Goal: Find specific page/section: Find specific page/section

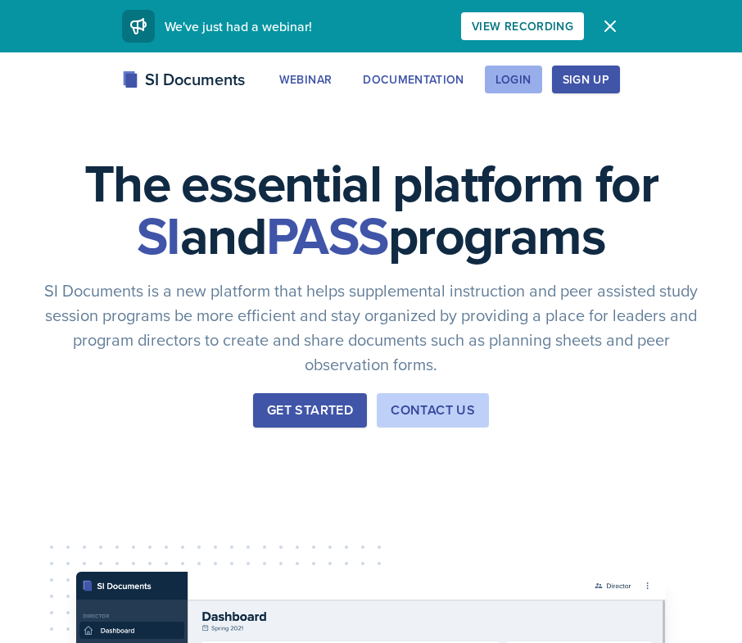
click at [519, 75] on div "Login" at bounding box center [513, 79] width 36 height 13
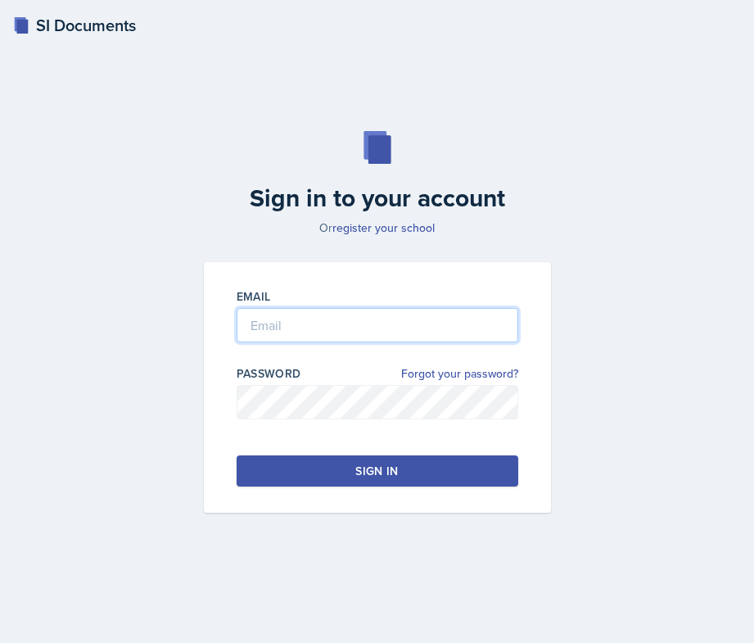
click at [368, 332] on input "email" at bounding box center [378, 325] width 282 height 34
type input "[EMAIL_ADDRESS][DOMAIN_NAME]"
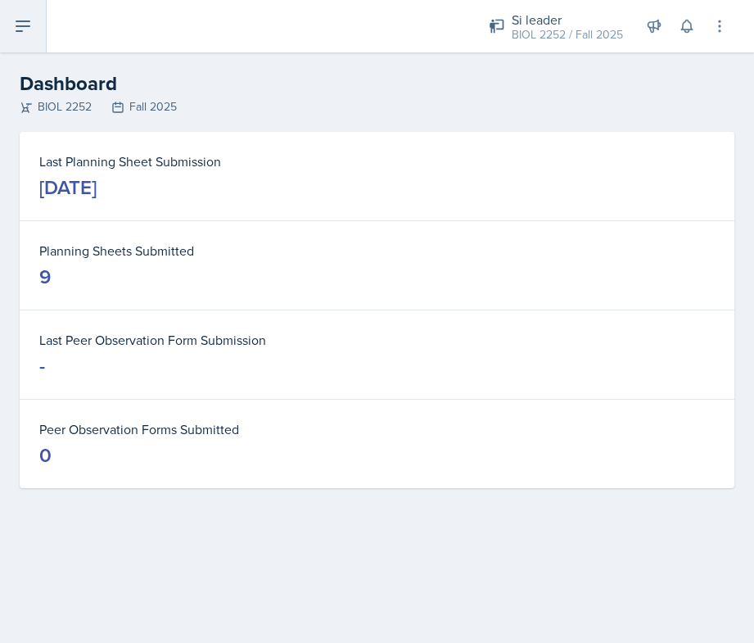
click at [35, 16] on button at bounding box center [23, 26] width 47 height 52
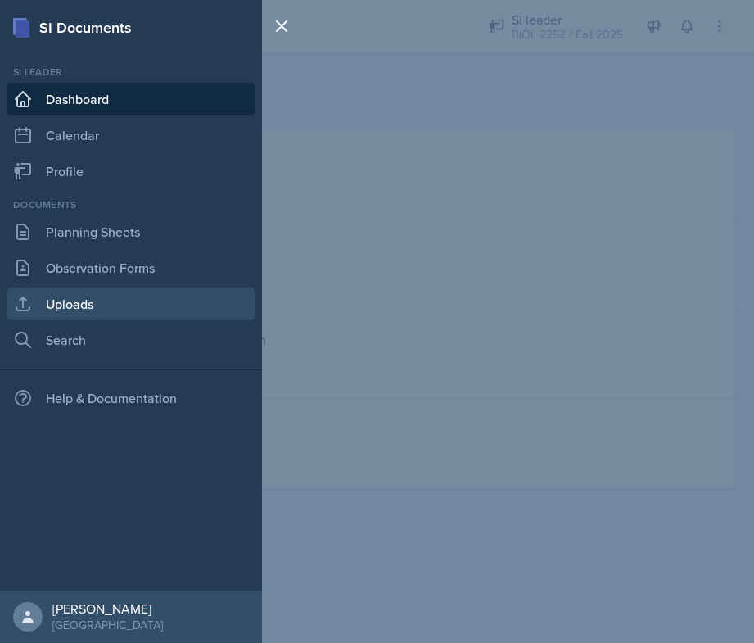
click at [97, 296] on link "Uploads" at bounding box center [131, 303] width 249 height 33
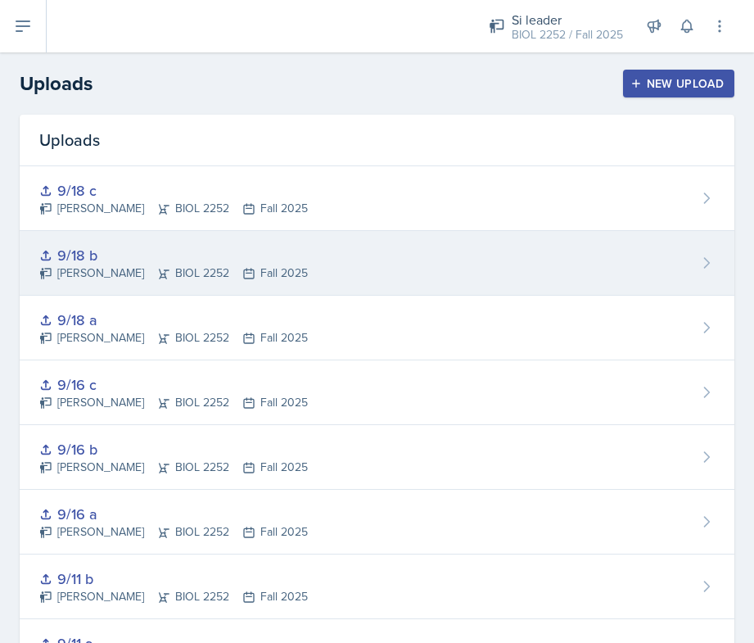
click at [84, 255] on div "9/18 b" at bounding box center [173, 255] width 269 height 22
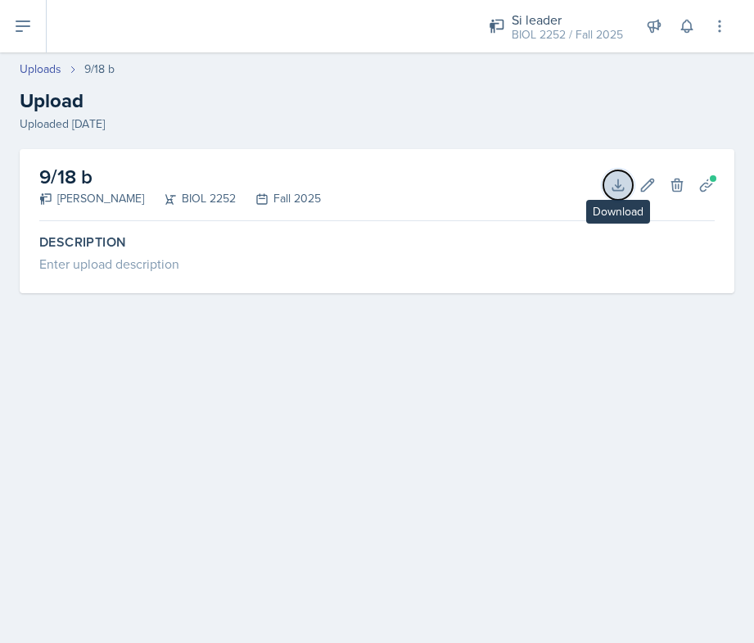
click at [623, 183] on body "SI Documents Si leader Dashboard Calendar Profile Documents Planning Sheets Obs…" at bounding box center [377, 321] width 754 height 643
click at [615, 179] on icon at bounding box center [618, 185] width 16 height 16
drag, startPoint x: 375, startPoint y: 397, endPoint x: 36, endPoint y: 44, distance: 489.4
click at [376, 394] on main "Uploads 9/18 b Upload Uploaded [DATE] 9/18 b [PERSON_NAME] BIOL 2252 Fall 2025 …" at bounding box center [377, 347] width 754 height 590
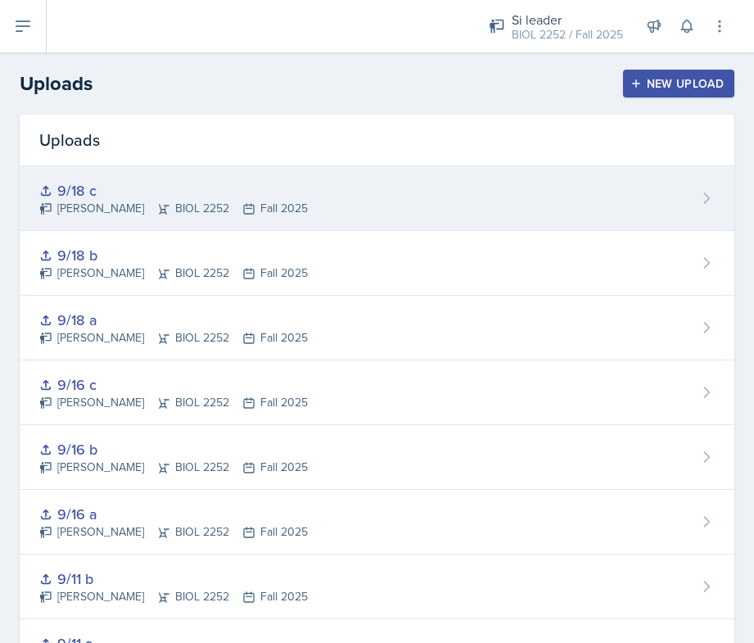
click at [472, 198] on div "9/18 c [PERSON_NAME] BIOL 2252 Fall 2025" at bounding box center [377, 198] width 715 height 65
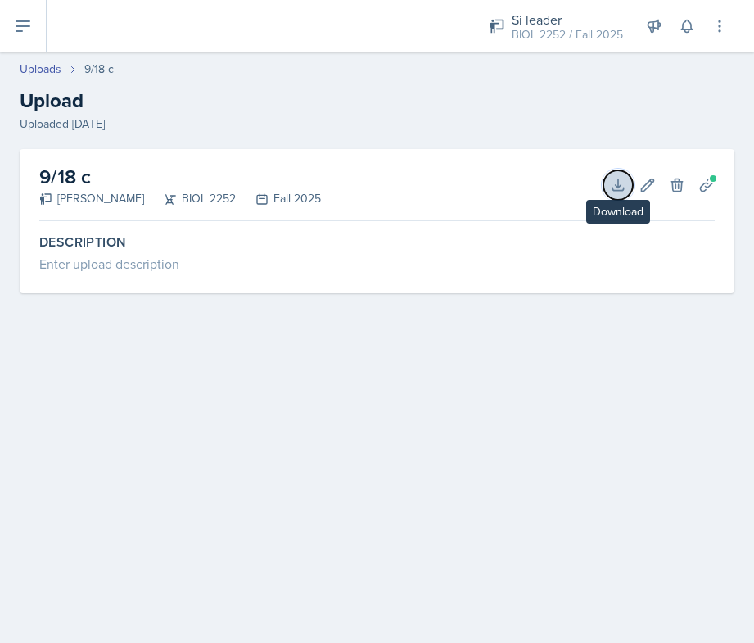
click at [615, 188] on icon at bounding box center [618, 185] width 16 height 16
click at [451, 350] on main "Uploads 9/18 c Upload Uploaded [DATE] 9/18 c [PERSON_NAME] BIOL 2252 Fall 2025 …" at bounding box center [377, 347] width 754 height 590
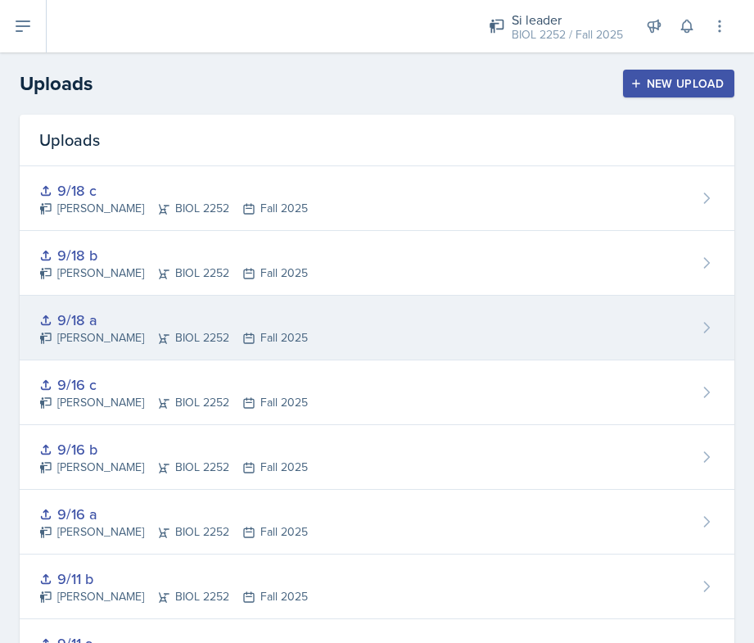
click at [467, 329] on div "9/18 a [PERSON_NAME] BIOL 2252 Fall 2025" at bounding box center [377, 328] width 715 height 65
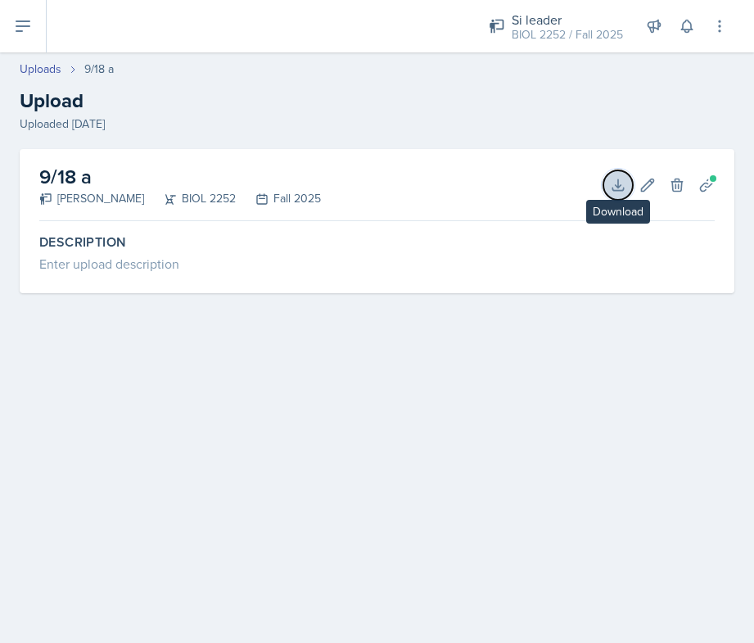
click at [614, 192] on icon at bounding box center [618, 185] width 16 height 16
